Goal: Information Seeking & Learning: Learn about a topic

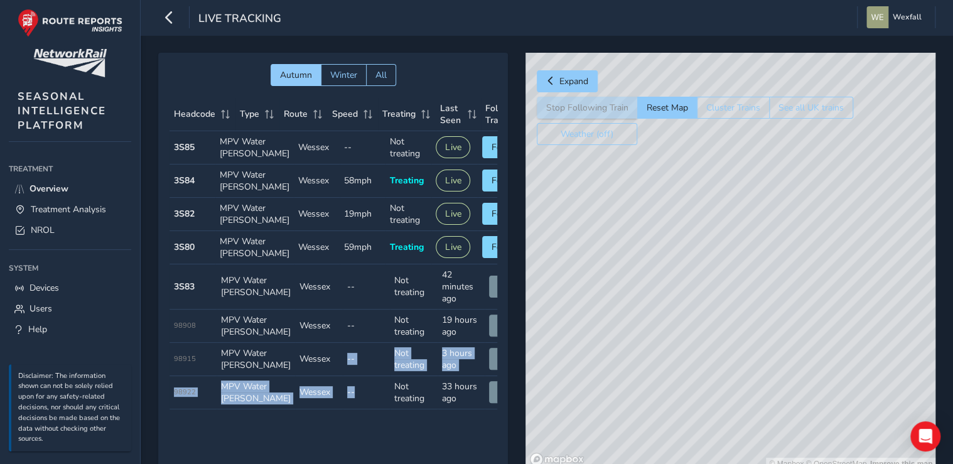
scroll to position [56, 0]
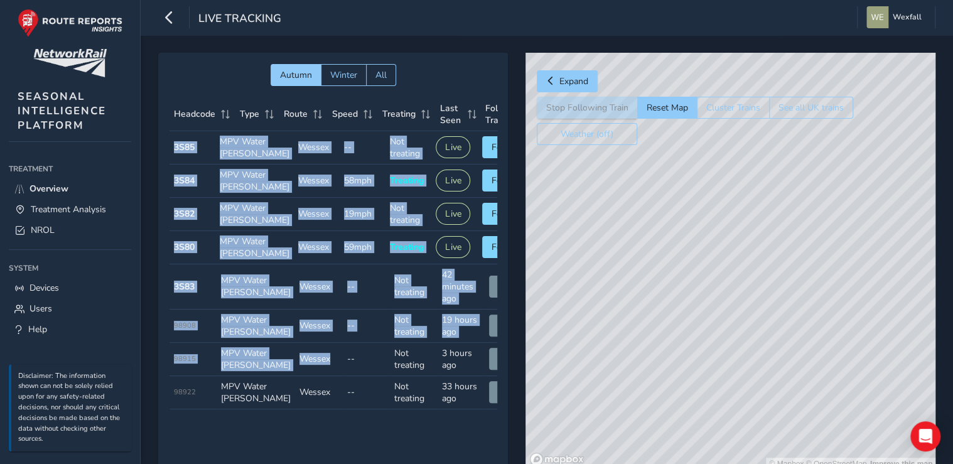
drag, startPoint x: 316, startPoint y: 437, endPoint x: 402, endPoint y: 451, distance: 87.2
click at [402, 451] on div "Autumn Winter All Headcode Type Route Speed Treating Last Seen Follow Train Hea…" at bounding box center [333, 261] width 350 height 417
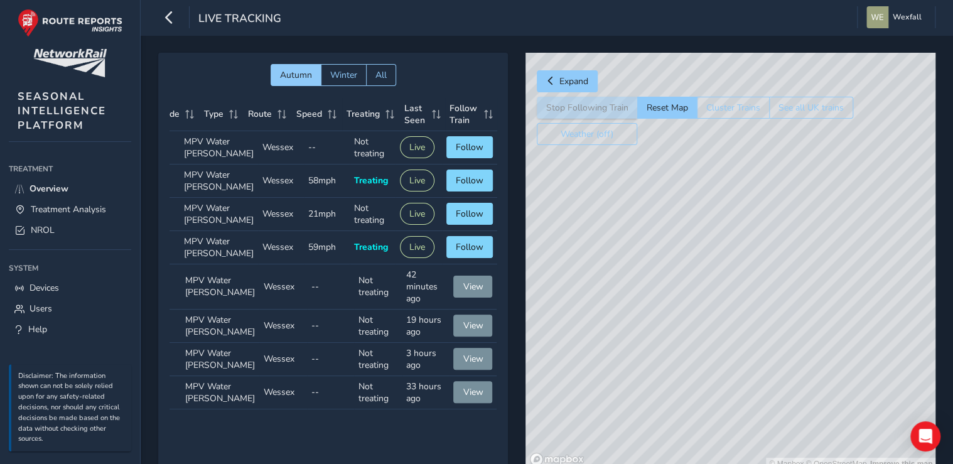
click at [330, 269] on td "Speed --" at bounding box center [331, 286] width 48 height 45
drag, startPoint x: 829, startPoint y: 268, endPoint x: 827, endPoint y: 323, distance: 54.6
click at [827, 323] on div "© Mapbox © OpenStreetMap Improve this map" at bounding box center [730, 261] width 410 height 417
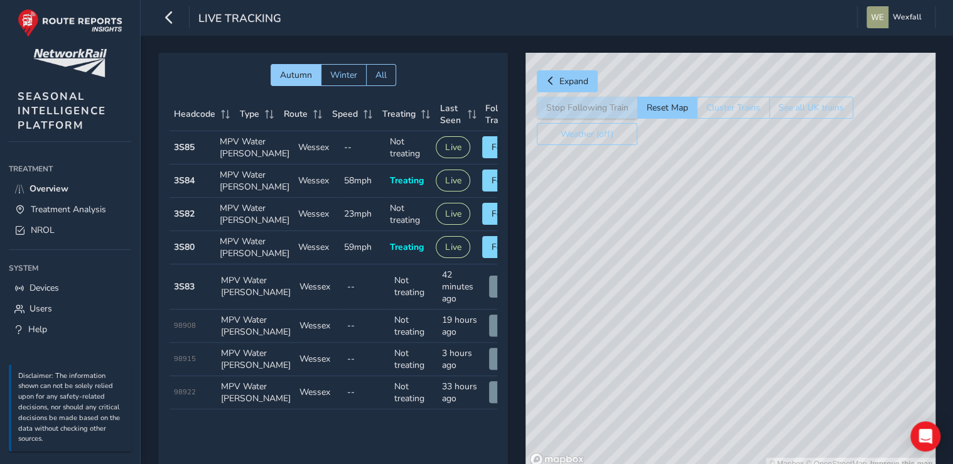
click at [186, 253] on strong "3S80" at bounding box center [184, 247] width 21 height 12
click at [492, 253] on span "Follow" at bounding box center [506, 247] width 28 height 12
drag, startPoint x: 888, startPoint y: 350, endPoint x: 674, endPoint y: 331, distance: 214.9
click at [674, 331] on div "© Mapbox © OpenStreetMap Improve this map" at bounding box center [730, 261] width 410 height 417
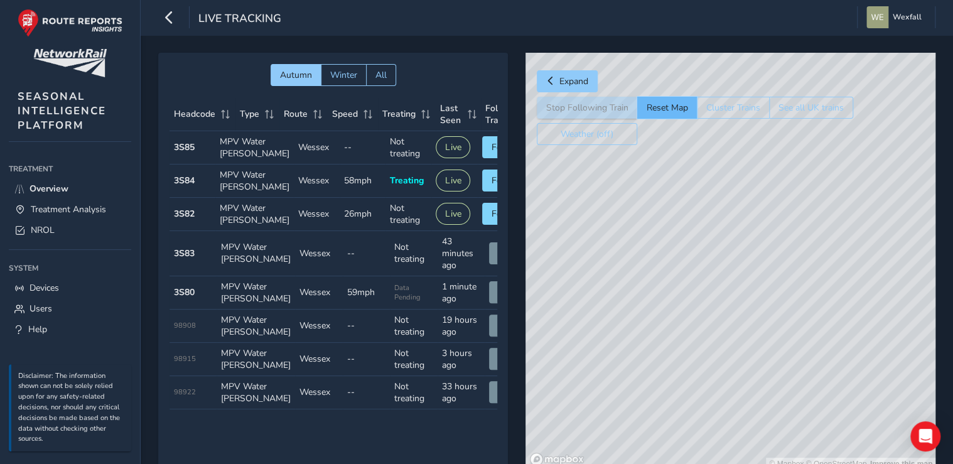
click at [666, 105] on button "Reset Map" at bounding box center [667, 108] width 60 height 22
drag, startPoint x: 894, startPoint y: 284, endPoint x: 776, endPoint y: 346, distance: 133.1
click at [776, 346] on div "© Mapbox © OpenStreetMap Improve this map" at bounding box center [730, 261] width 410 height 417
click at [741, 106] on button "Cluster Trains" at bounding box center [733, 108] width 73 height 22
click at [662, 108] on button "Reset Map" at bounding box center [667, 108] width 60 height 22
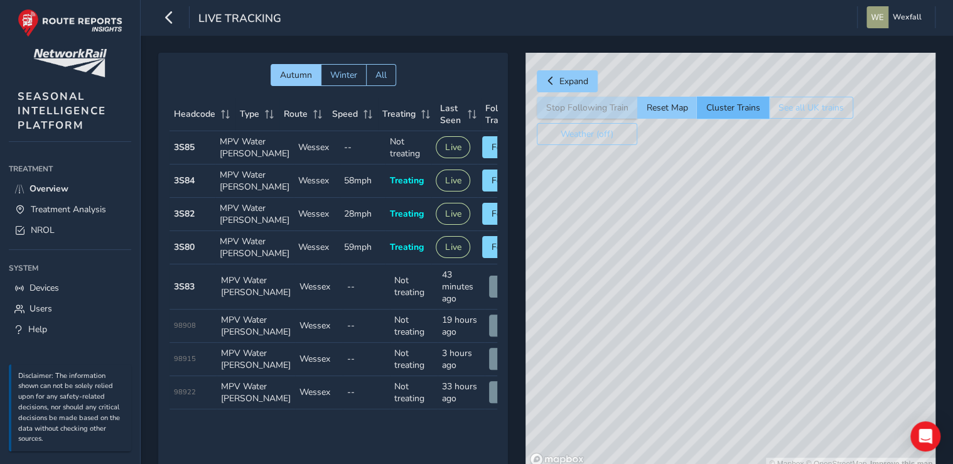
click at [743, 108] on button "Cluster Trains" at bounding box center [733, 108] width 72 height 22
drag, startPoint x: 869, startPoint y: 274, endPoint x: 819, endPoint y: 299, distance: 56.4
click at [819, 299] on div "© Mapbox © OpenStreetMap Improve this map" at bounding box center [730, 261] width 410 height 417
click at [610, 136] on button "Weather (off)" at bounding box center [587, 134] width 100 height 22
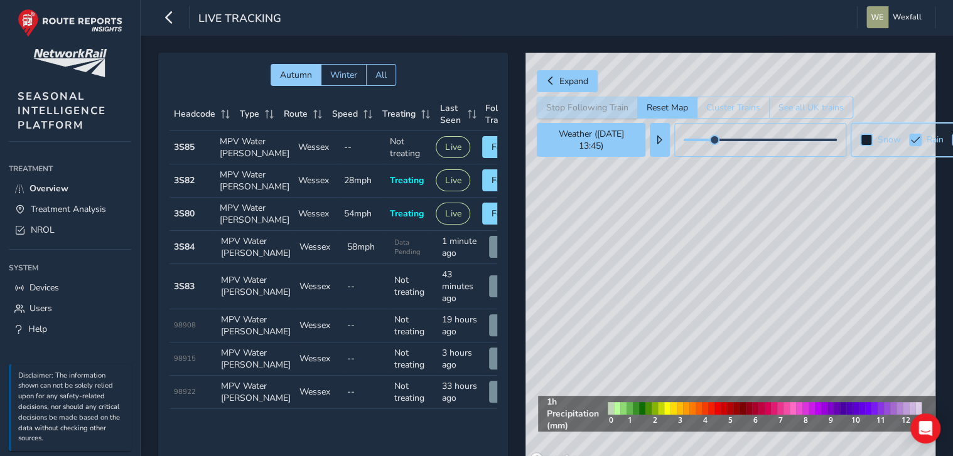
click at [866, 142] on div at bounding box center [866, 140] width 13 height 13
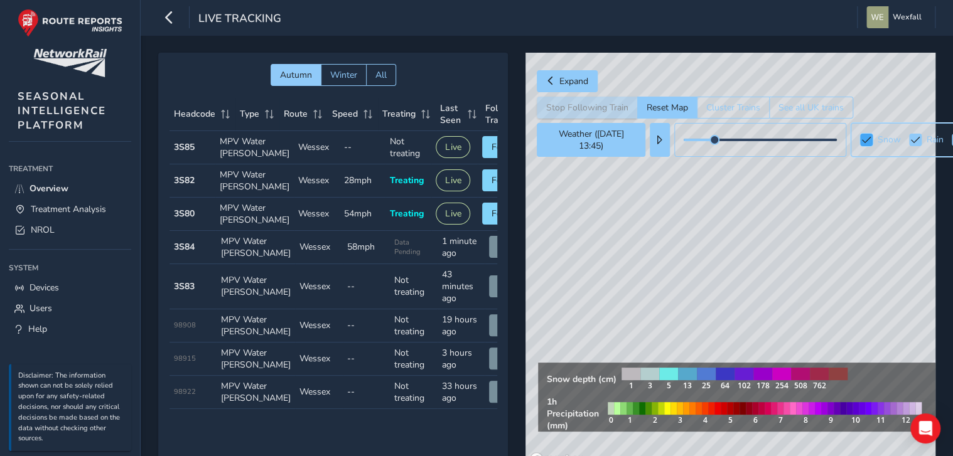
click at [868, 142] on span at bounding box center [866, 140] width 9 height 9
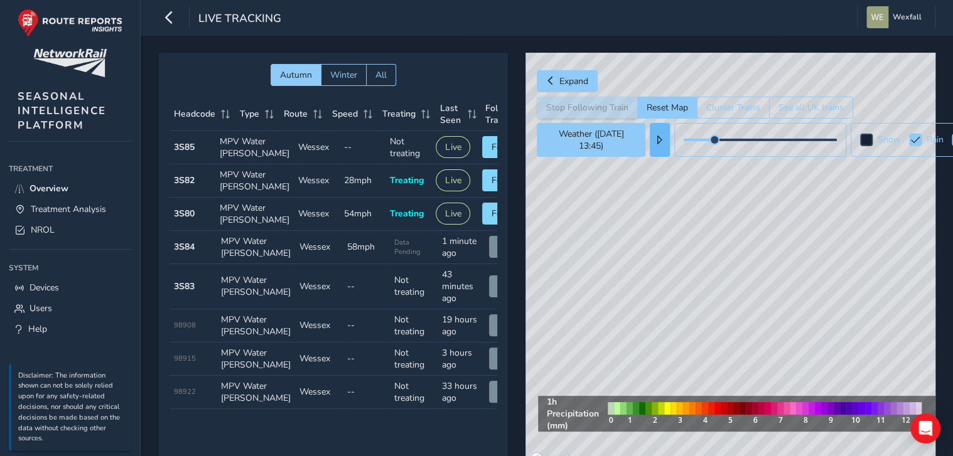
click at [658, 141] on span at bounding box center [659, 140] width 9 height 9
drag, startPoint x: 788, startPoint y: 139, endPoint x: 647, endPoint y: 142, distance: 141.3
click at [681, 142] on button at bounding box center [760, 140] width 172 height 34
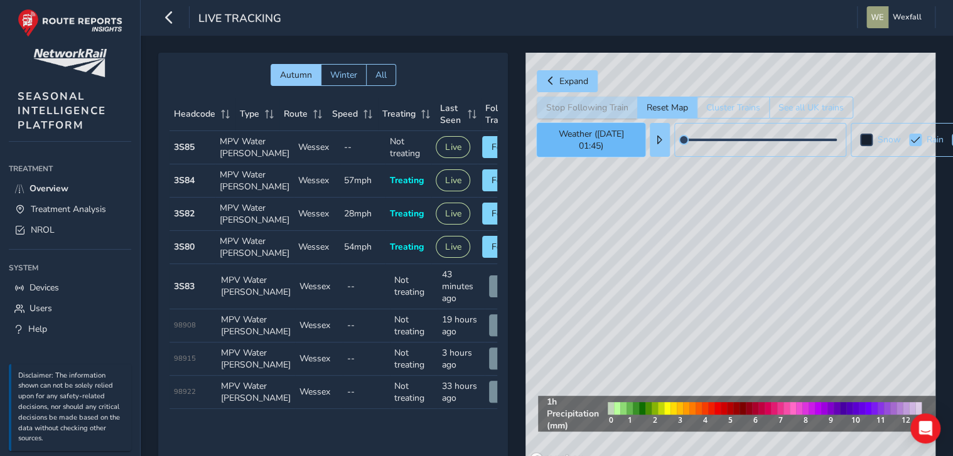
click at [608, 143] on button "Weather ([DATE] 01:45)" at bounding box center [591, 140] width 109 height 34
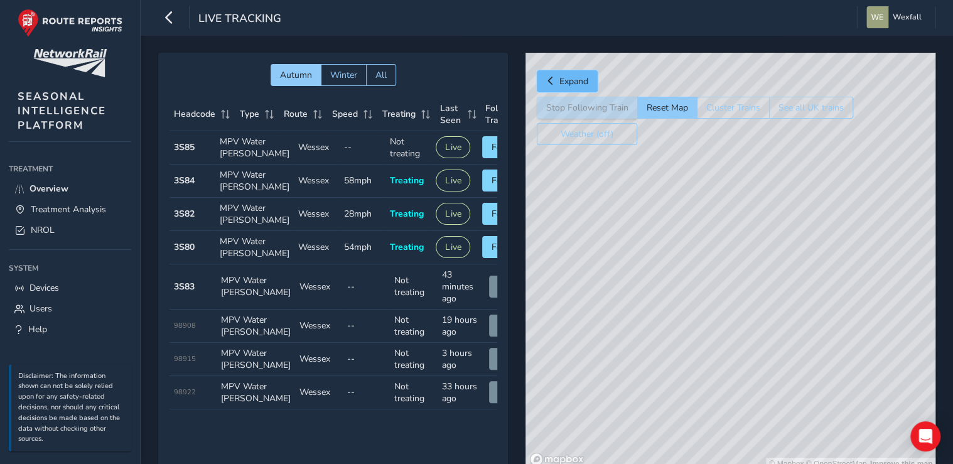
click at [573, 81] on span "Expand" at bounding box center [573, 81] width 29 height 12
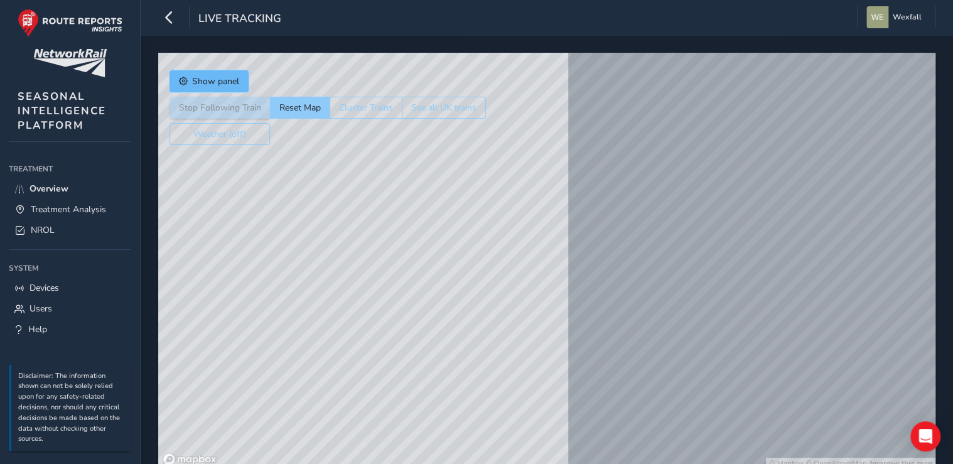
click at [200, 78] on span "Show panel" at bounding box center [215, 81] width 47 height 12
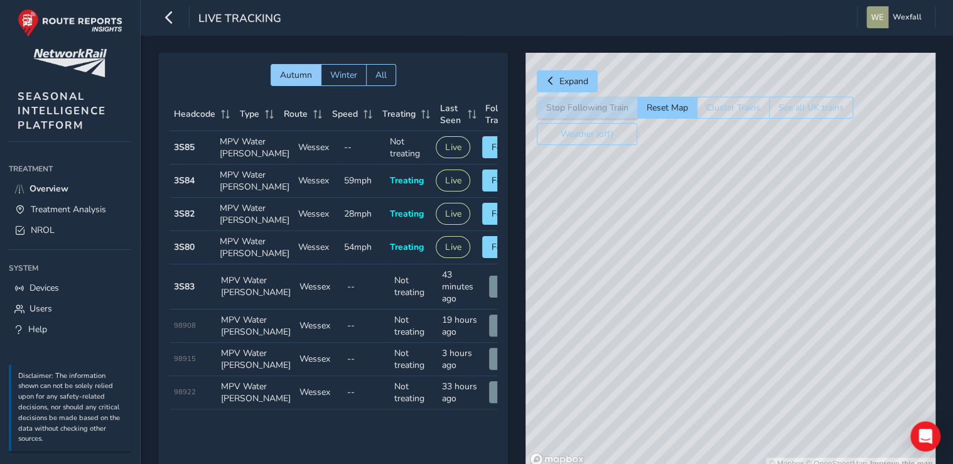
drag, startPoint x: 740, startPoint y: 413, endPoint x: 777, endPoint y: 367, distance: 59.4
click at [777, 367] on div "© Mapbox © OpenStreetMap Improve this map" at bounding box center [730, 261] width 410 height 417
click at [78, 227] on link "NROL" at bounding box center [70, 230] width 122 height 21
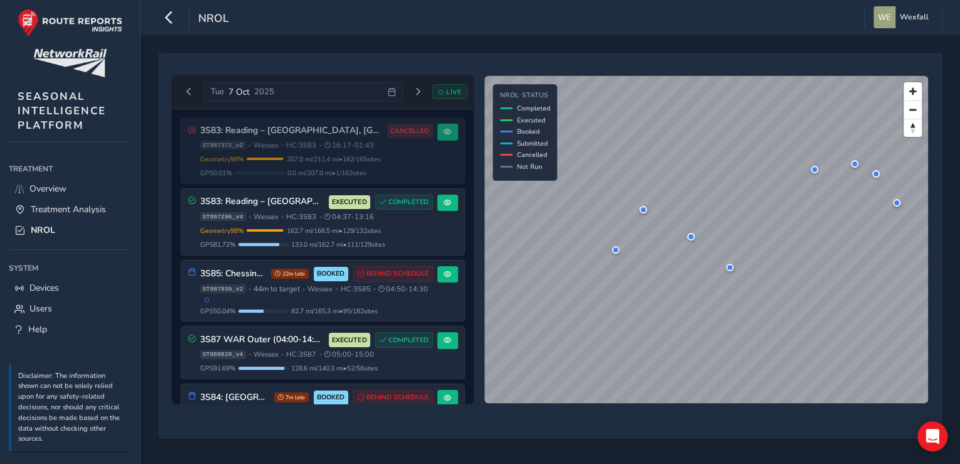
click at [454, 89] on span "LIVE" at bounding box center [453, 91] width 15 height 9
drag, startPoint x: 244, startPoint y: 138, endPoint x: 176, endPoint y: 170, distance: 75.0
click at [176, 170] on div "3S83: Reading – [GEOGRAPHIC_DATA], [GEOGRAPHIC_DATA], [US_STATE] Water CANCELLE…" at bounding box center [323, 256] width 302 height 295
click at [344, 94] on div "[DATE]" at bounding box center [302, 92] width 199 height 20
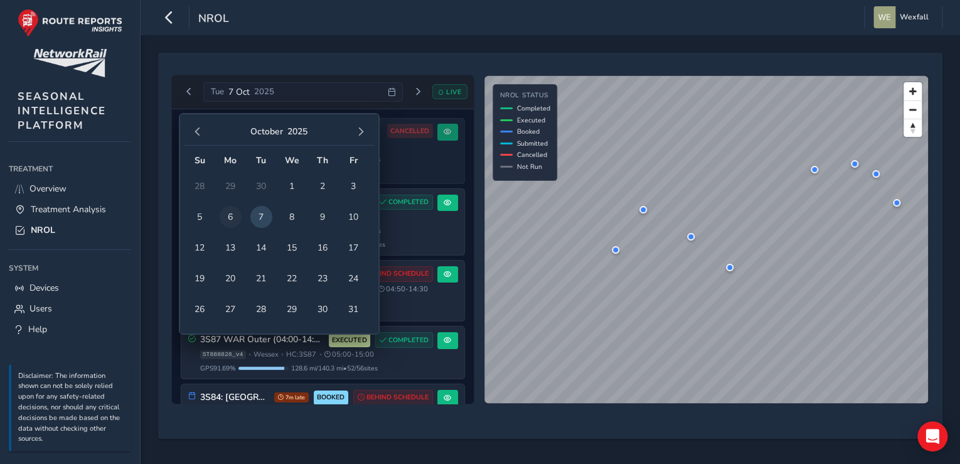
click at [230, 211] on span "6" at bounding box center [231, 217] width 22 height 22
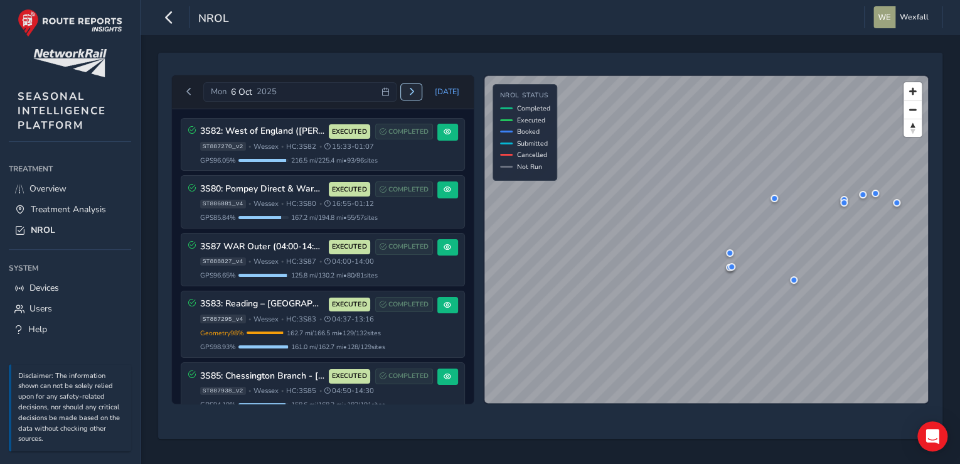
click at [414, 89] on span "Next day" at bounding box center [412, 92] width 8 height 8
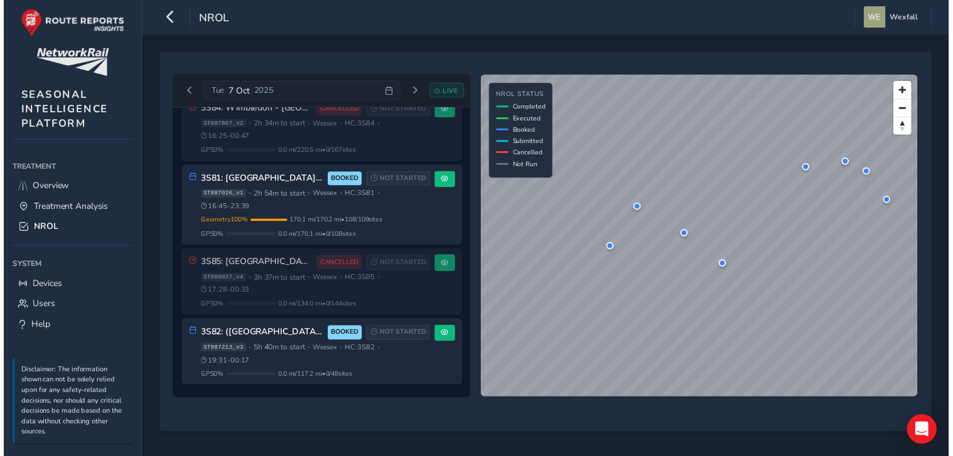
scroll to position [707, 0]
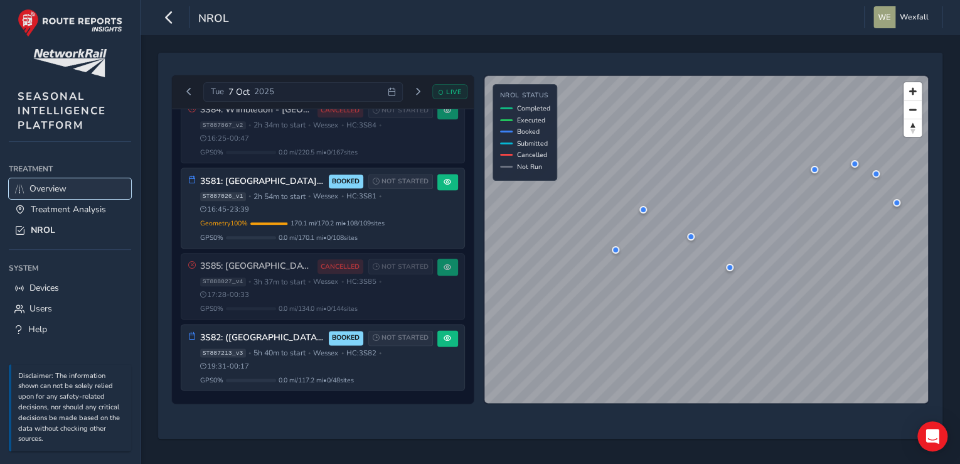
click at [66, 187] on span "Overview" at bounding box center [48, 189] width 37 height 12
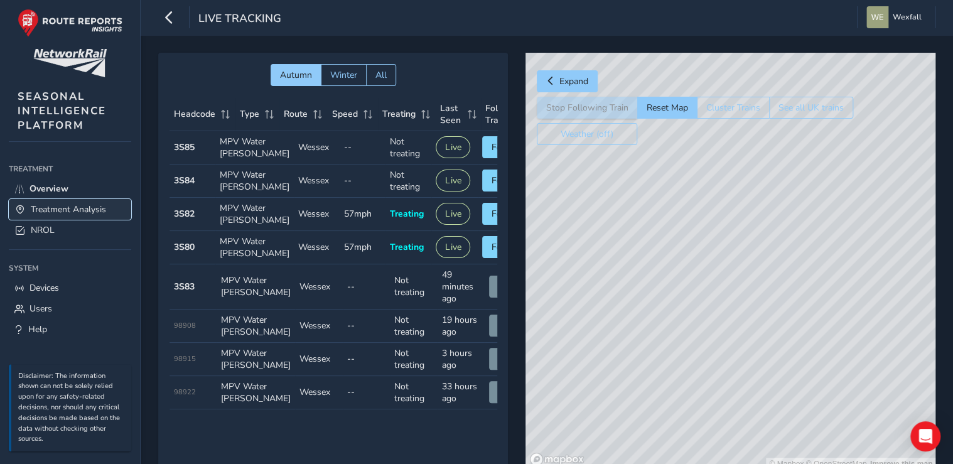
click at [78, 213] on span "Treatment Analysis" at bounding box center [68, 209] width 75 height 12
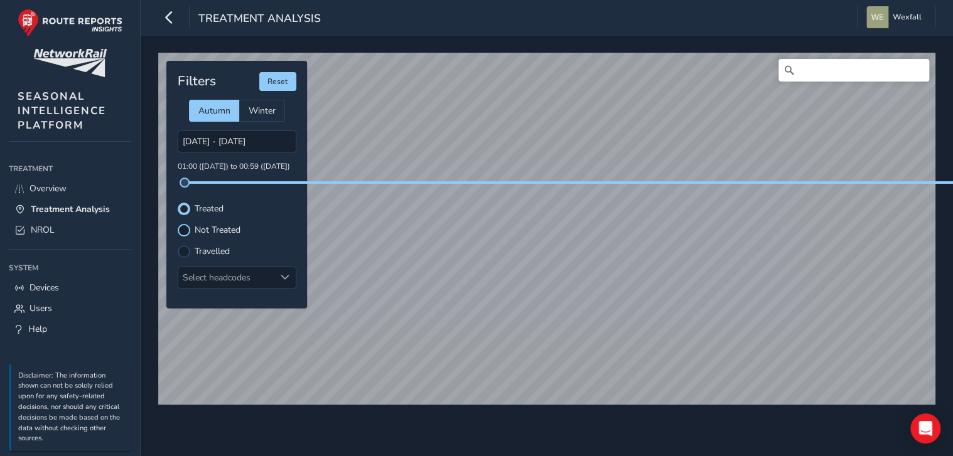
click at [183, 228] on div at bounding box center [184, 230] width 13 height 13
click at [186, 251] on div at bounding box center [184, 251] width 13 height 13
click at [186, 231] on div at bounding box center [184, 230] width 13 height 13
click at [186, 208] on div at bounding box center [184, 209] width 13 height 13
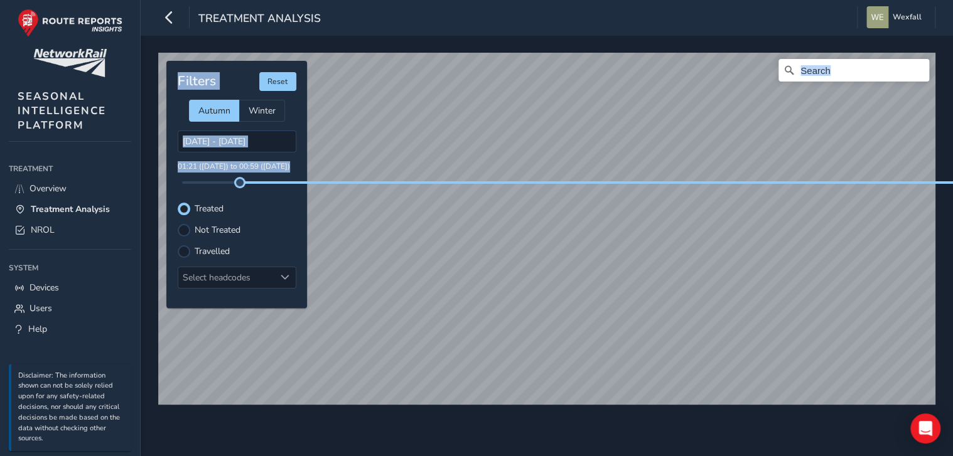
click at [365, 186] on div "© Mapbox © OpenStreetMap Improve this map Filters Reset Autumn Winter [DATE] - …" at bounding box center [547, 223] width 786 height 351
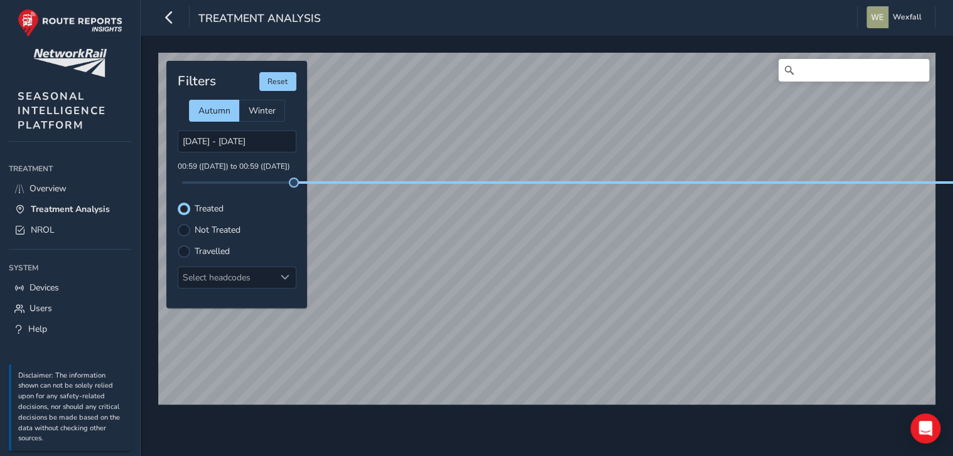
click at [249, 196] on div "Filters Reset Autumn Winter [DATE] - [DATE] 00:59 ([DATE]) to 00:59 ([DATE]) Tr…" at bounding box center [236, 184] width 141 height 247
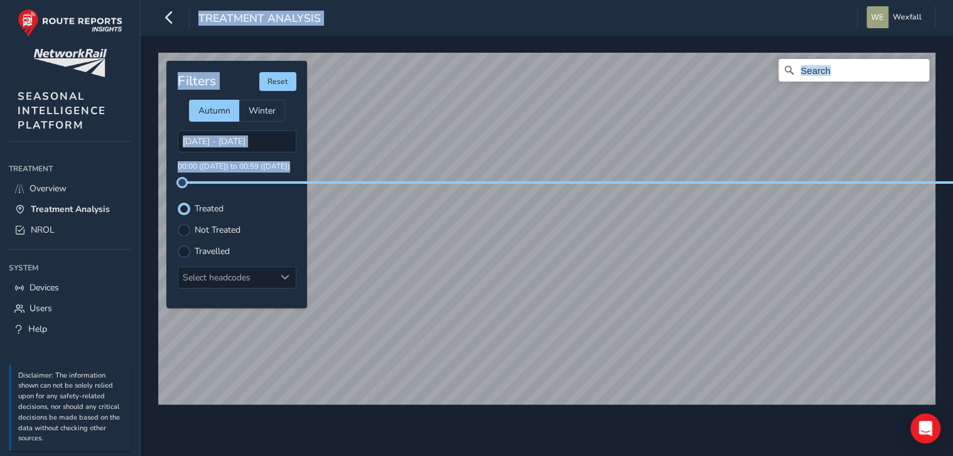
drag, startPoint x: 295, startPoint y: 183, endPoint x: 117, endPoint y: 168, distance: 178.3
click at [117, 168] on div "Treatment Analysis Wexfall Colour Scheme: Dark Dim Light Logout © Mapbox © Open…" at bounding box center [476, 228] width 953 height 456
click at [261, 203] on div "Treated" at bounding box center [237, 209] width 119 height 13
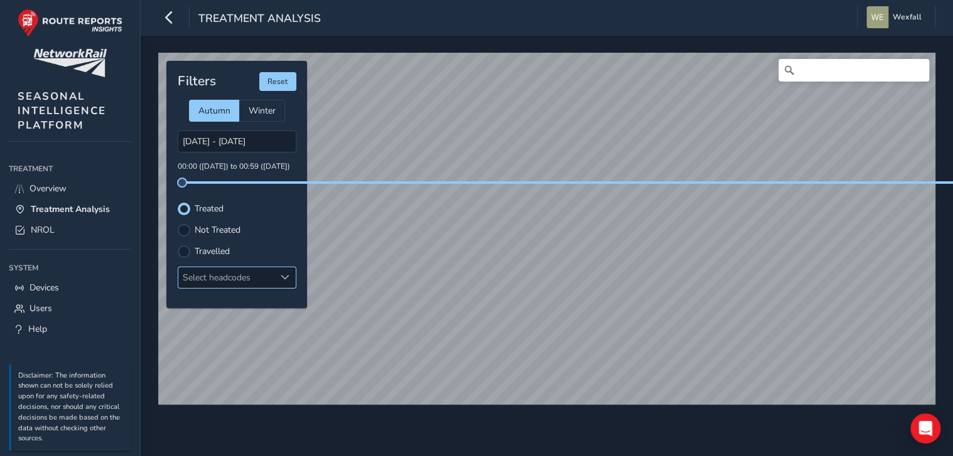
click at [244, 274] on div "Select headcodes" at bounding box center [226, 277] width 97 height 21
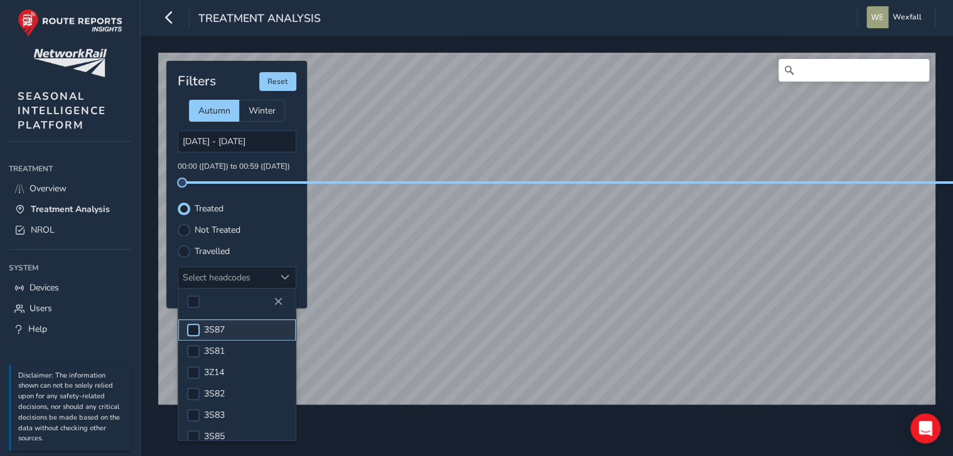
click at [191, 328] on div at bounding box center [193, 330] width 13 height 13
click at [193, 331] on span at bounding box center [192, 330] width 9 height 9
click at [282, 244] on div "Filters Reset Autumn Winter [DATE] - [DATE] 00:00 ([DATE]) to 00:59 ([DATE]) Tr…" at bounding box center [236, 184] width 141 height 247
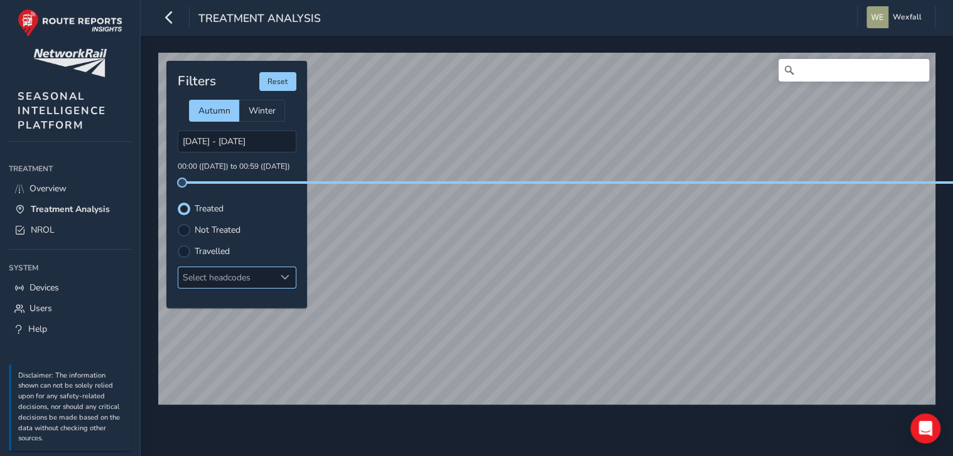
click at [274, 272] on div "Select headcodes" at bounding box center [226, 277] width 97 height 21
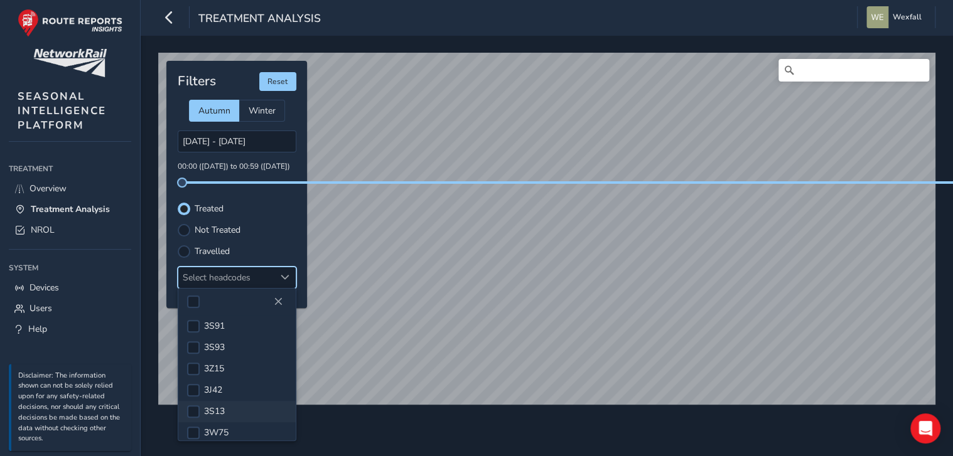
scroll to position [188, 0]
click at [193, 392] on div at bounding box center [193, 398] width 13 height 13
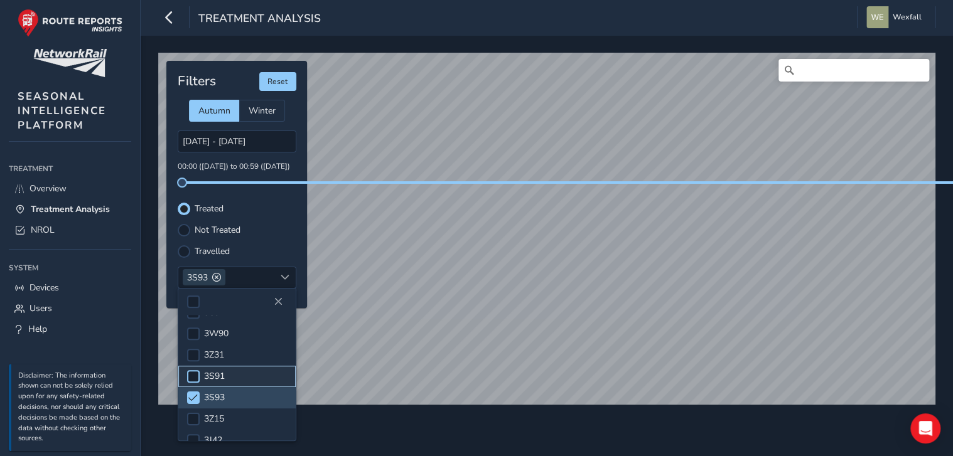
click at [195, 370] on div at bounding box center [193, 376] width 13 height 13
click at [195, 394] on span at bounding box center [192, 398] width 9 height 9
click at [180, 245] on div at bounding box center [184, 251] width 13 height 13
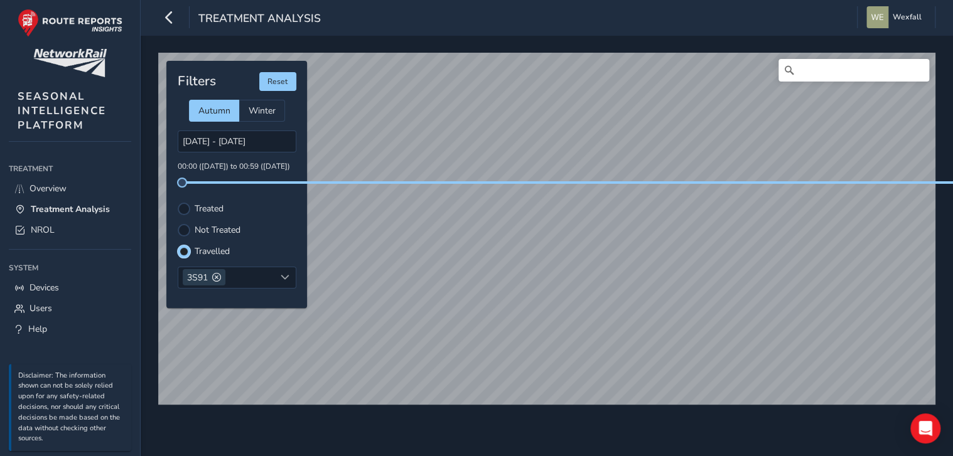
click at [190, 224] on div at bounding box center [184, 230] width 13 height 13
click at [189, 207] on div at bounding box center [184, 209] width 13 height 13
click at [218, 273] on span at bounding box center [216, 277] width 9 height 9
drag, startPoint x: 71, startPoint y: 187, endPoint x: 132, endPoint y: 196, distance: 61.5
click at [71, 187] on link "Overview" at bounding box center [70, 188] width 122 height 21
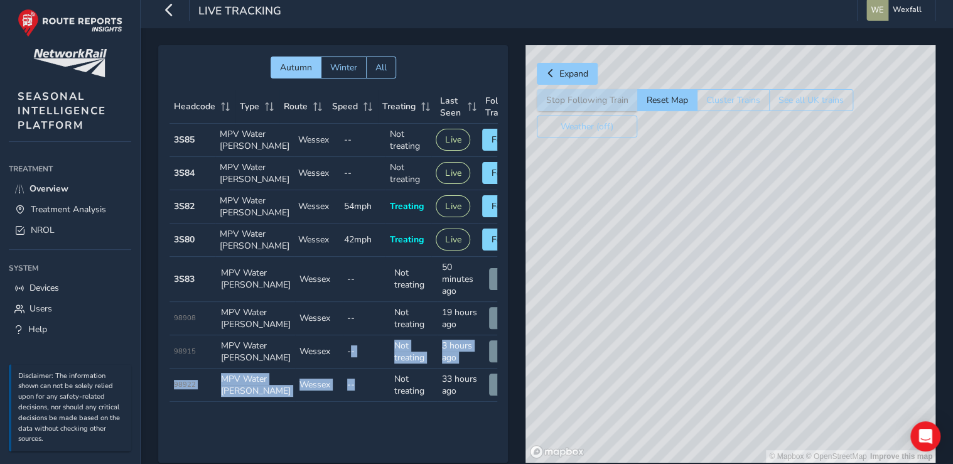
scroll to position [56, 0]
drag, startPoint x: 331, startPoint y: 429, endPoint x: 334, endPoint y: 417, distance: 12.2
click at [334, 402] on tbody "Headcode 3S85 Type MPV Water [PERSON_NAME] Route Wessex Speed -- Treating Not t…" at bounding box center [350, 263] width 363 height 278
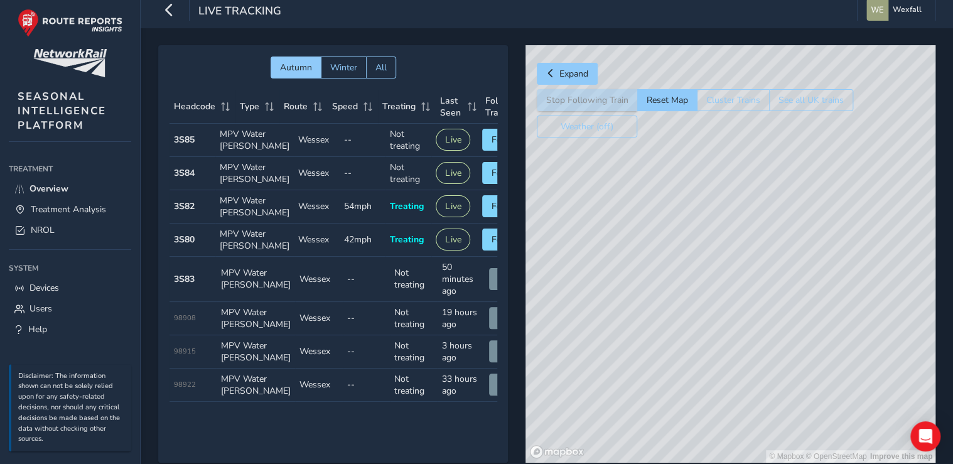
click at [265, 223] on td "Type MPV Water [PERSON_NAME]" at bounding box center [254, 206] width 78 height 33
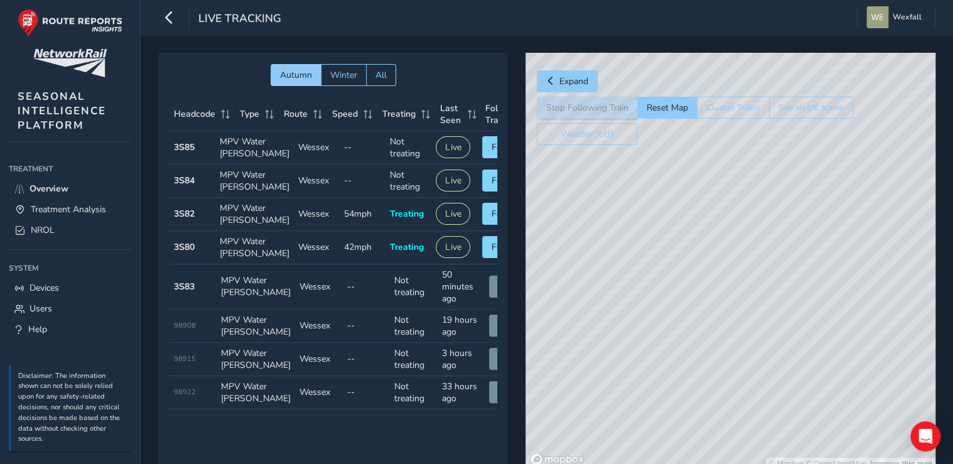
scroll to position [0, 40]
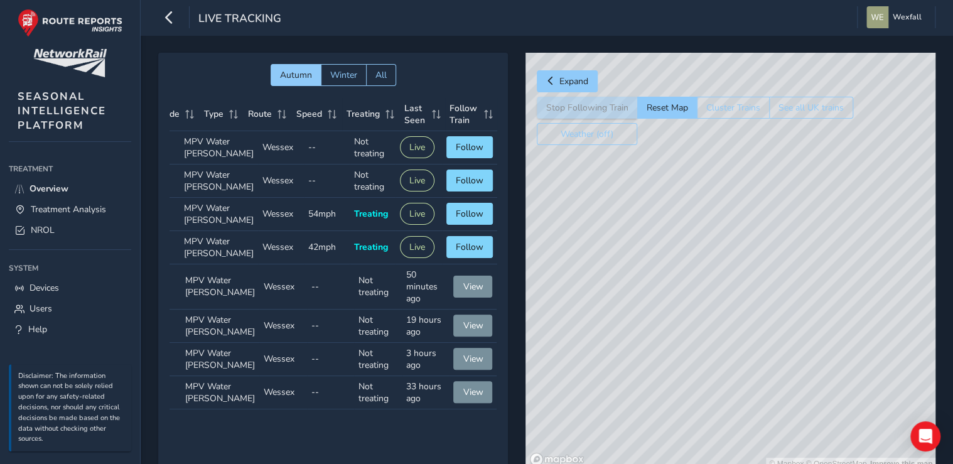
drag, startPoint x: 882, startPoint y: 331, endPoint x: 755, endPoint y: 361, distance: 131.0
click at [758, 361] on div "© Mapbox © OpenStreetMap Improve this map" at bounding box center [730, 261] width 410 height 417
